Goal: Task Accomplishment & Management: Manage account settings

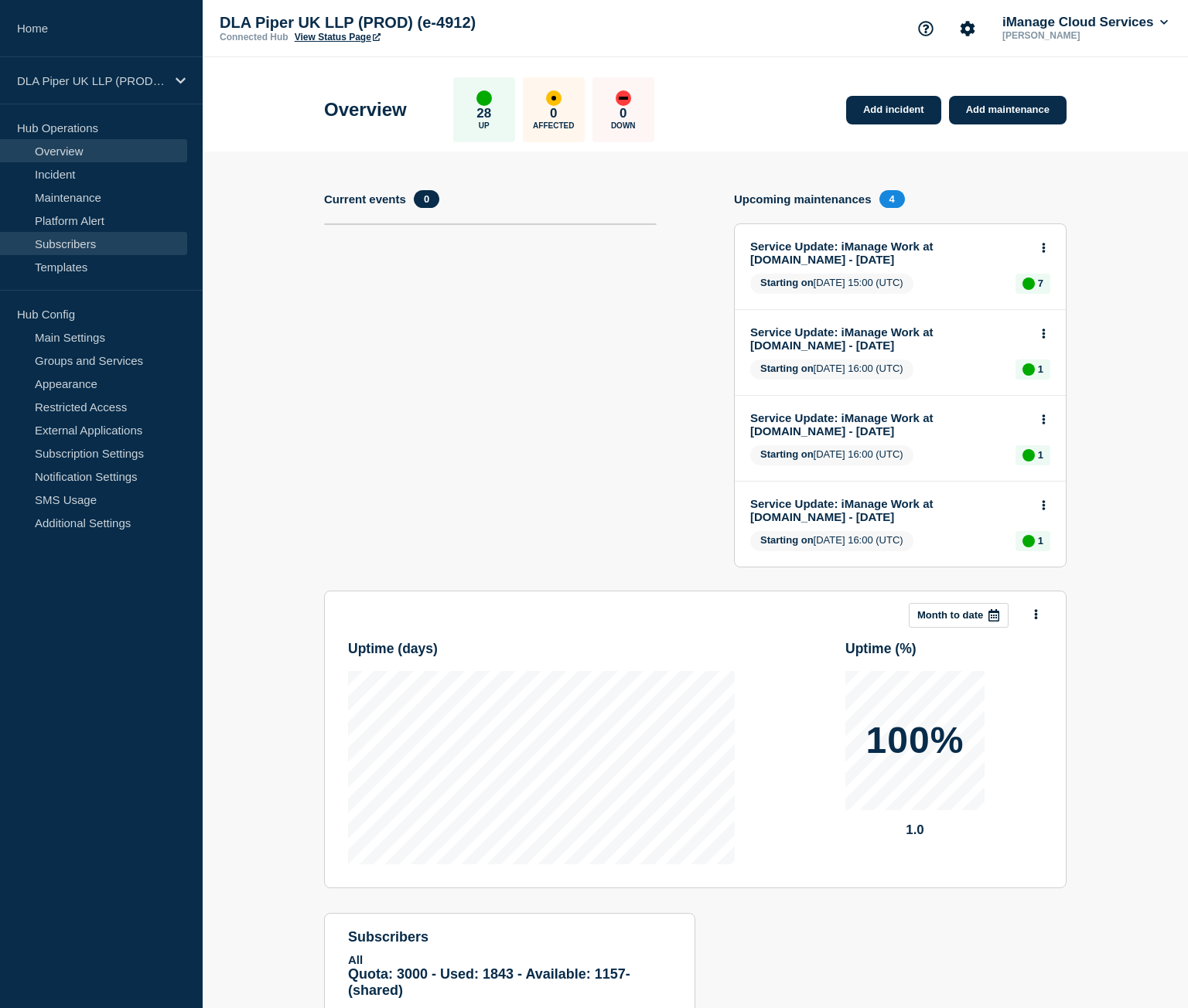
click at [109, 243] on link "Subscribers" at bounding box center [93, 243] width 187 height 23
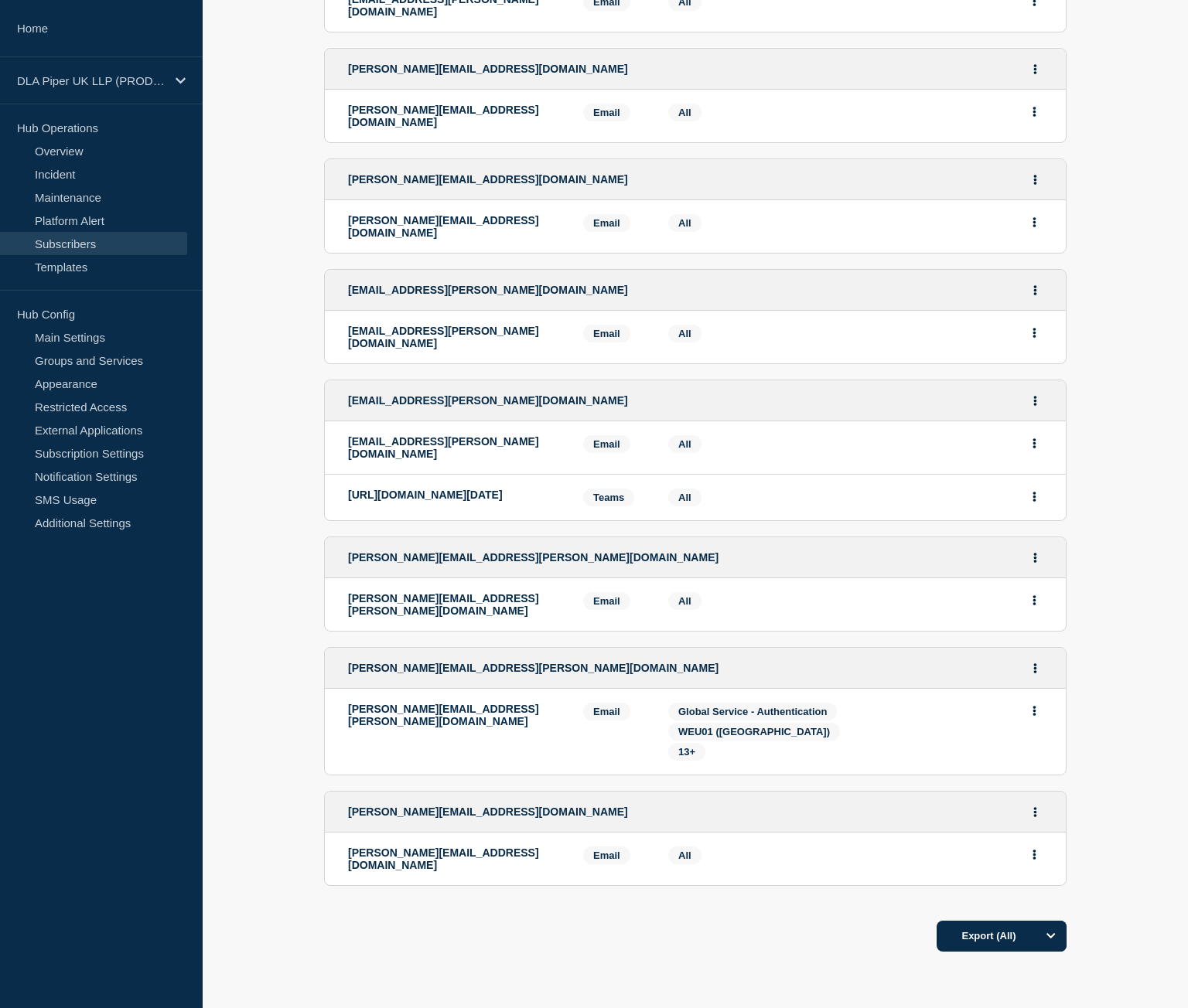
scroll to position [851, 0]
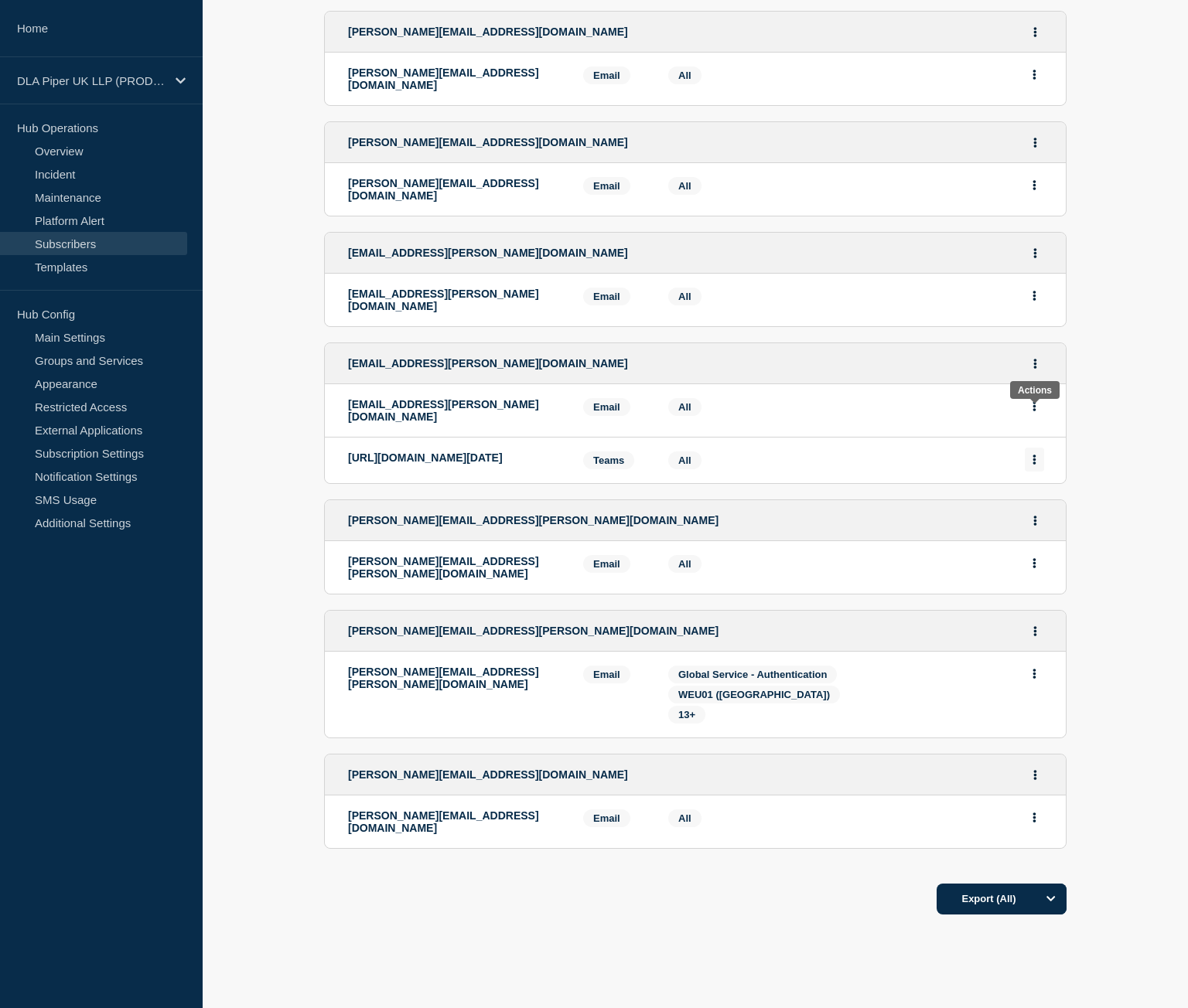
click at [1038, 448] on button "Actions" at bounding box center [1034, 460] width 20 height 24
click at [1036, 498] on button "Delete" at bounding box center [1034, 504] width 30 height 12
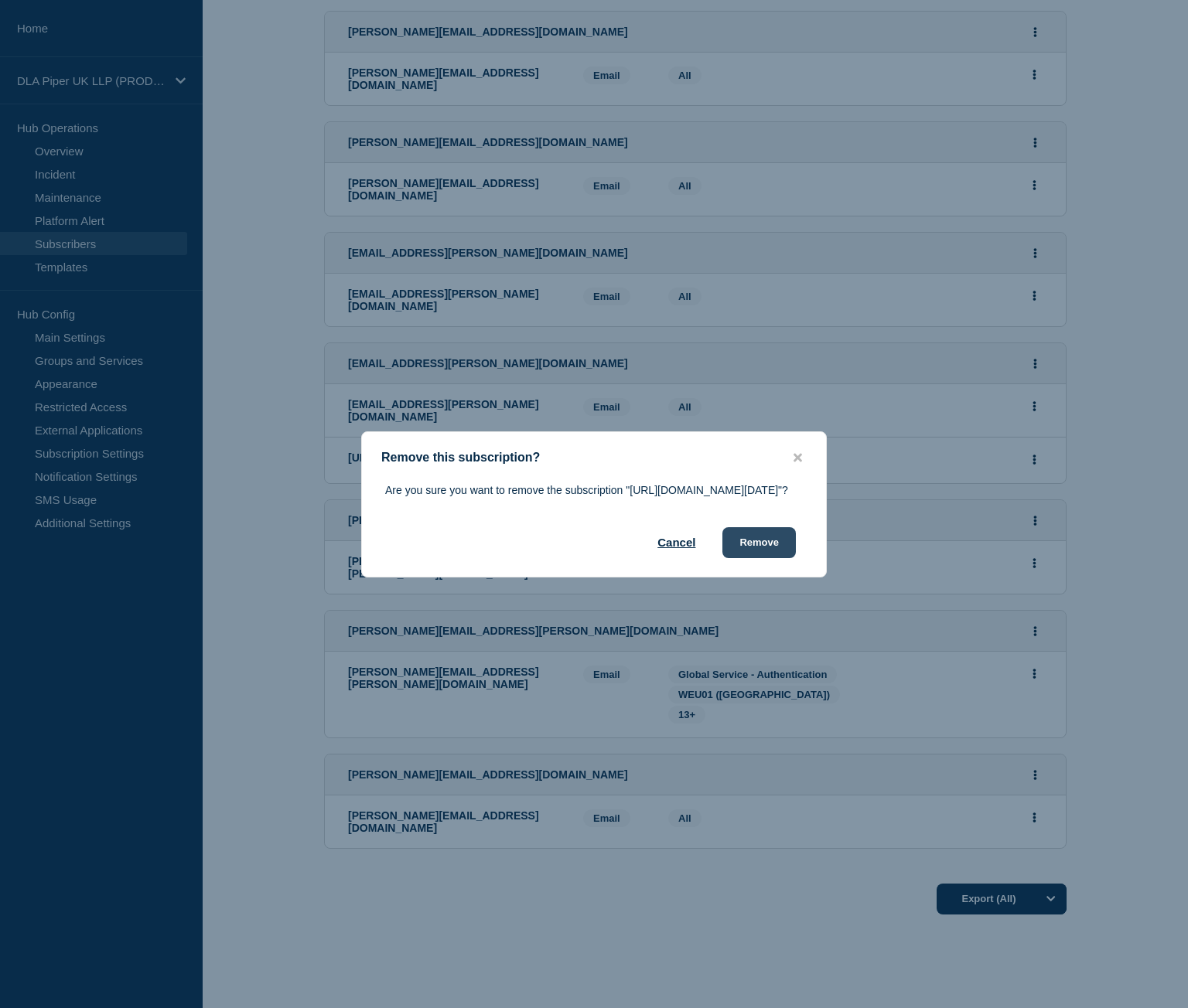
click at [770, 558] on button "Remove" at bounding box center [760, 542] width 74 height 31
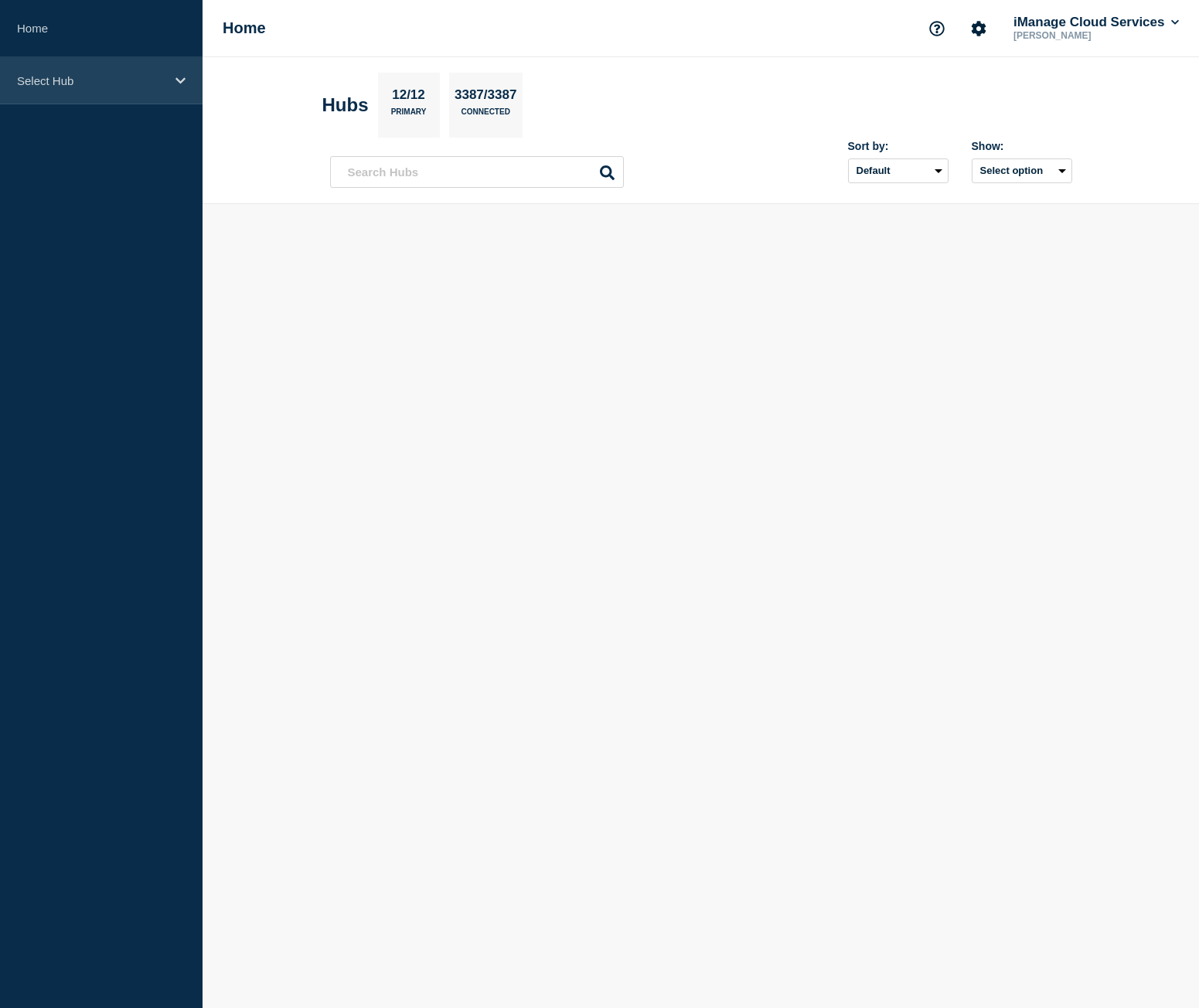
click at [86, 75] on p "Select Hub" at bounding box center [91, 81] width 148 height 13
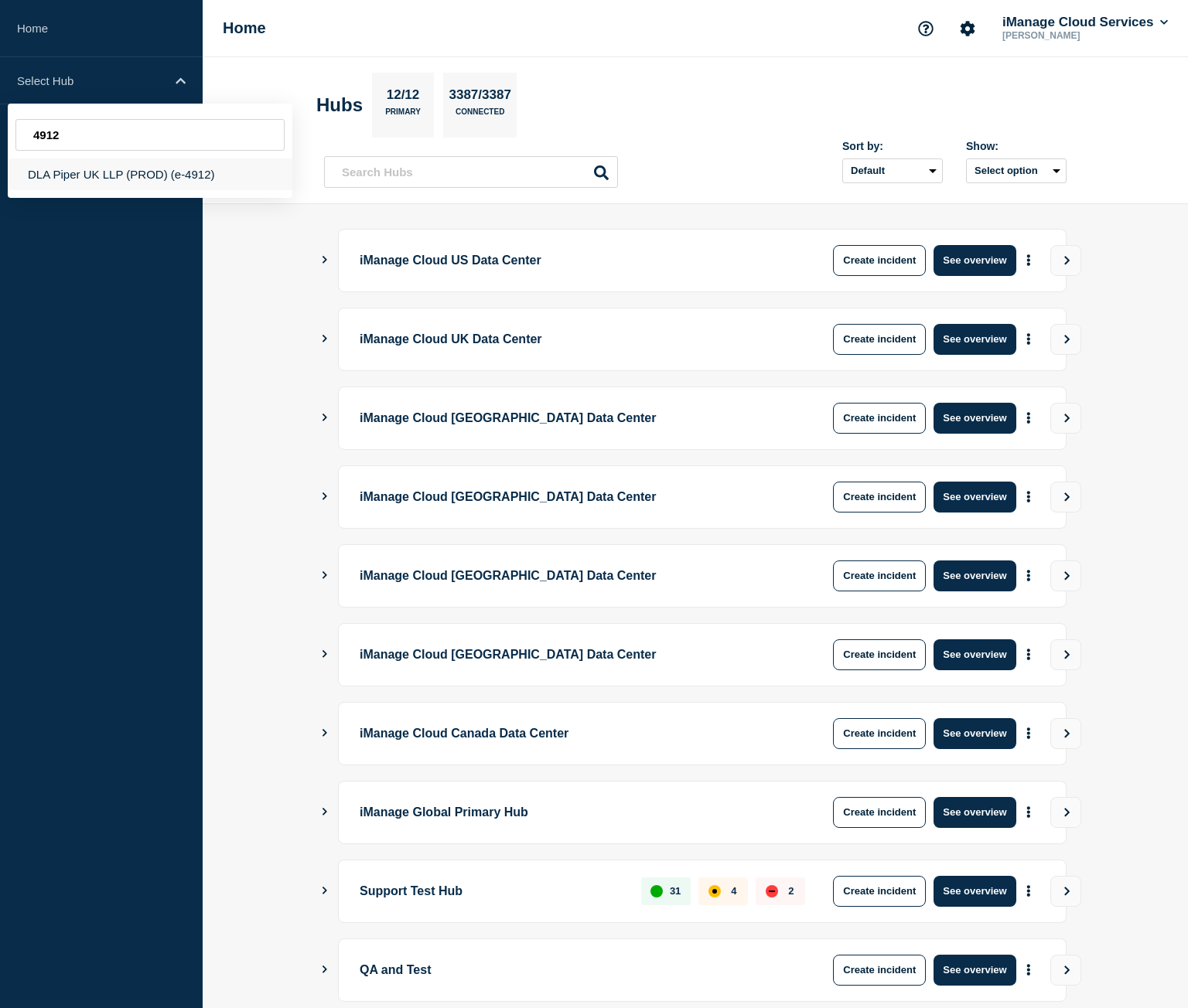
type input "4912"
click at [172, 170] on div "DLA Piper UK LLP (PROD) (e-4912)" at bounding box center [150, 174] width 285 height 31
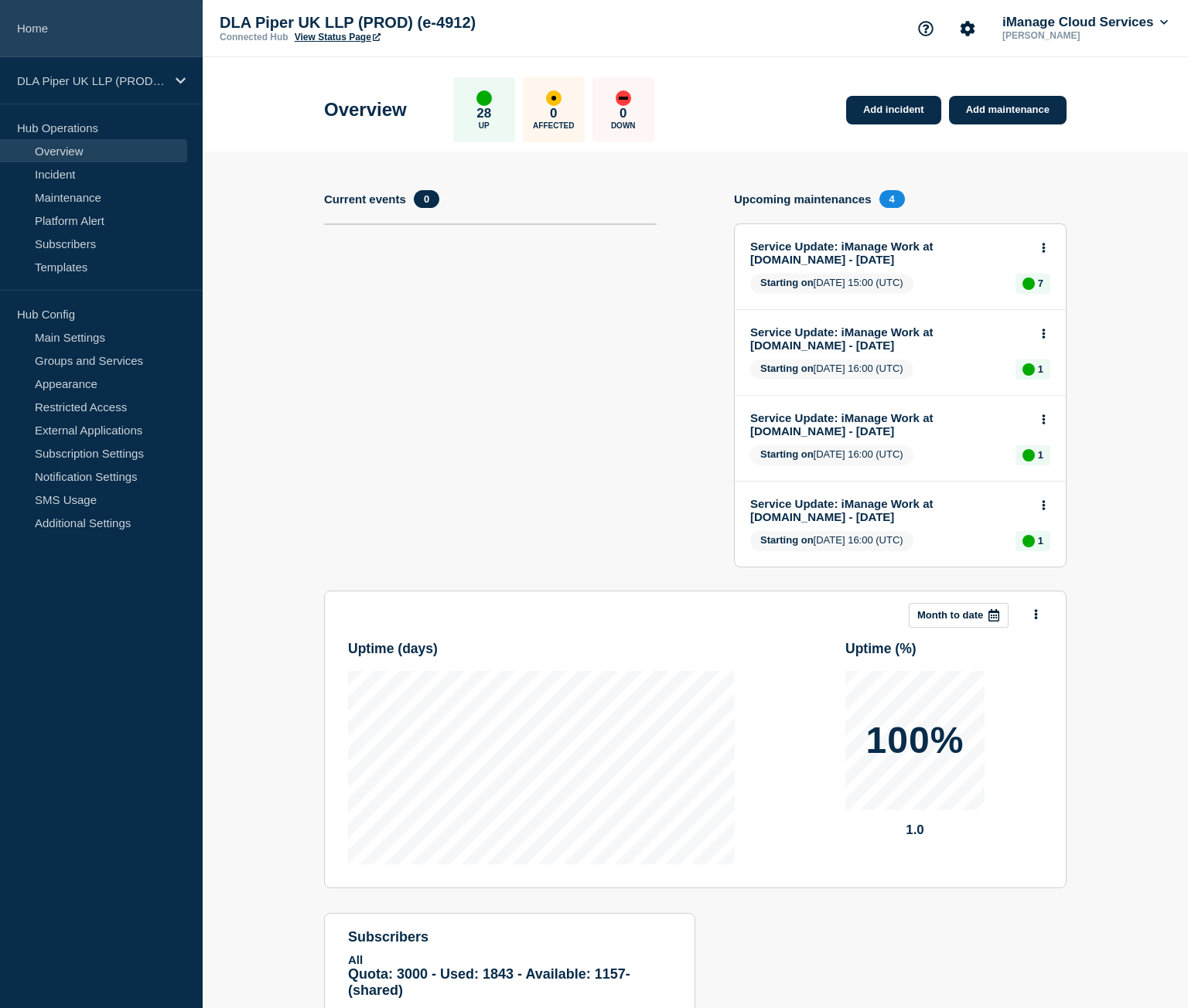
click at [25, 35] on link "Home" at bounding box center [101, 29] width 203 height 57
